Goal: Task Accomplishment & Management: Use online tool/utility

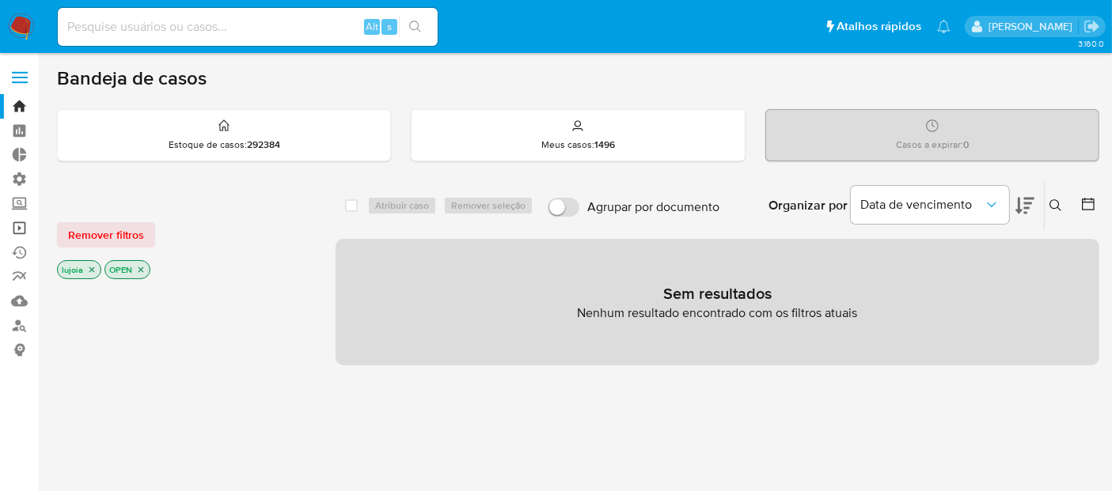
click at [19, 226] on link "Operações em massa" at bounding box center [94, 228] width 188 height 25
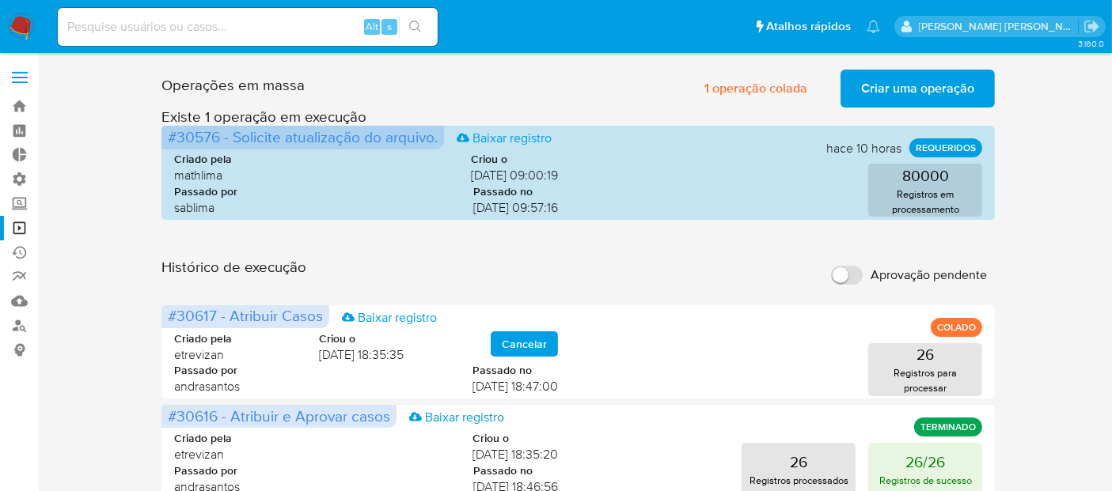
click at [884, 280] on span "Aprovação pendente" at bounding box center [928, 275] width 116 height 16
click at [863, 280] on input "Aprovação pendente" at bounding box center [847, 275] width 32 height 19
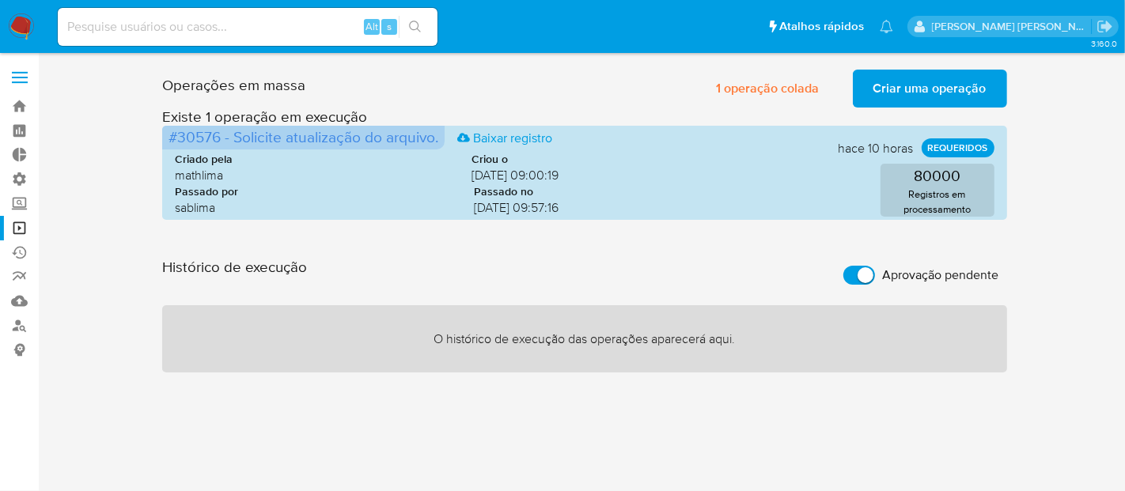
click at [884, 280] on span "Aprovação pendente" at bounding box center [941, 275] width 116 height 16
click at [875, 280] on input "Aprovação pendente" at bounding box center [860, 275] width 32 height 19
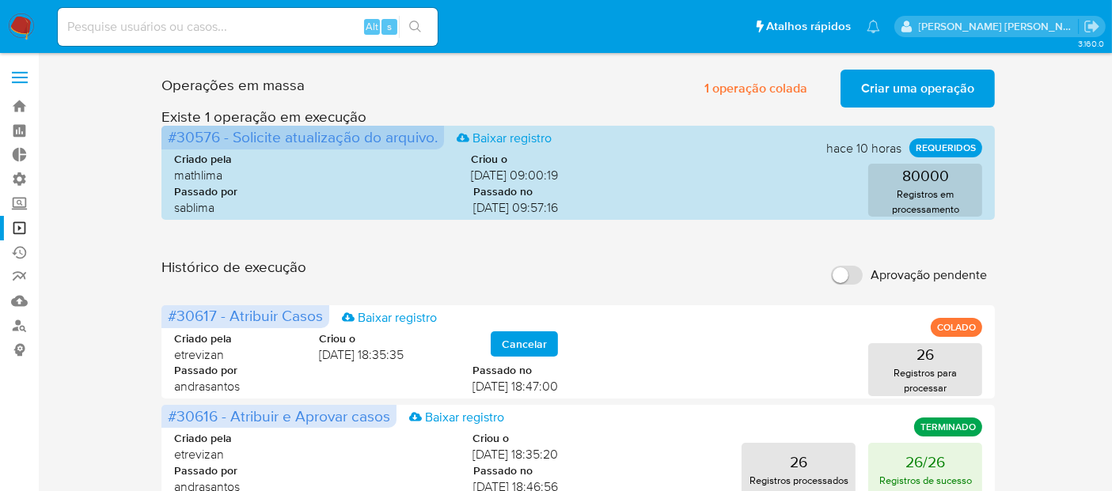
click at [884, 280] on span "Aprovação pendente" at bounding box center [928, 275] width 116 height 16
click at [863, 280] on input "Aprovação pendente" at bounding box center [847, 275] width 32 height 19
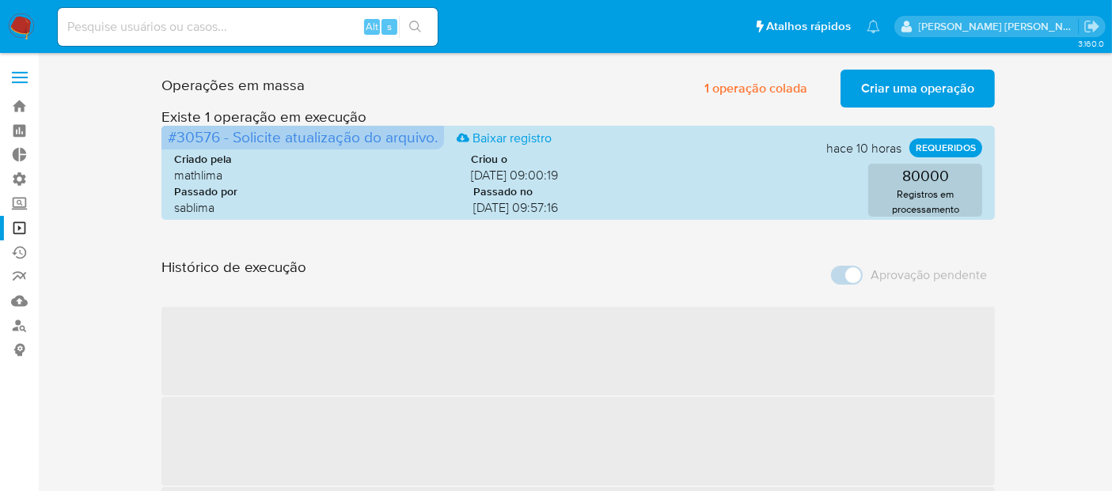
click at [884, 280] on span "Aprovação pendente" at bounding box center [928, 275] width 116 height 16
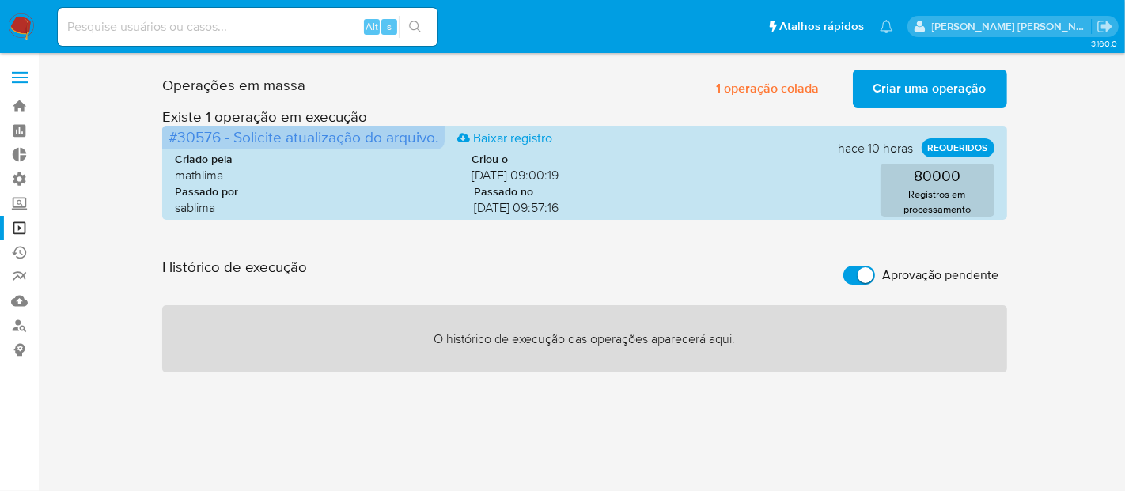
click at [884, 280] on span "Aprovação pendente" at bounding box center [941, 275] width 116 height 16
click at [875, 280] on input "Aprovação pendente" at bounding box center [860, 275] width 32 height 19
checkbox input "false"
